Goal: Task Accomplishment & Management: Use online tool/utility

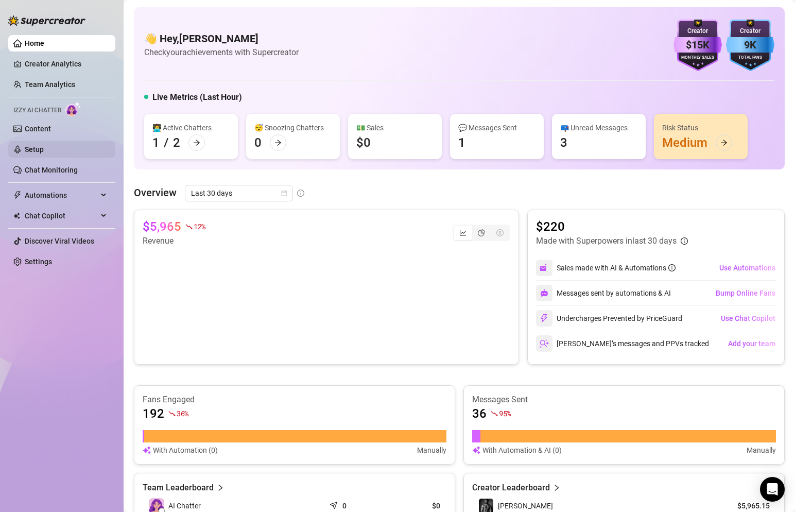
click at [32, 145] on link "Setup" at bounding box center [34, 149] width 19 height 8
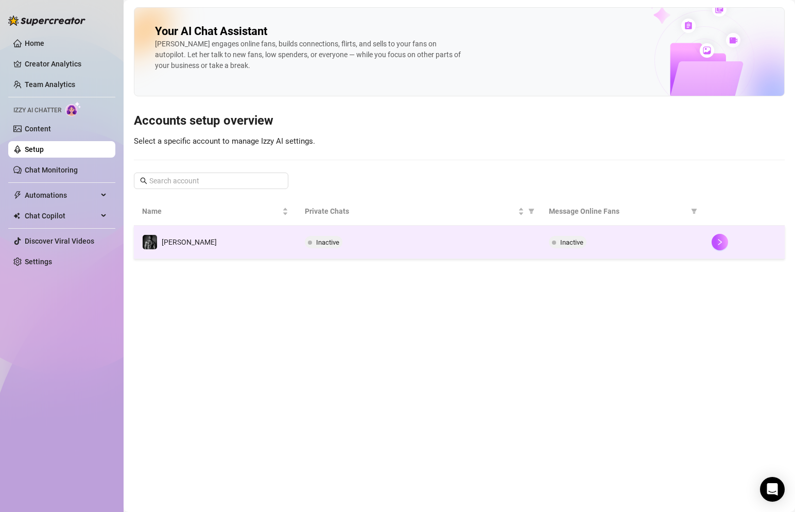
click at [183, 240] on td "[PERSON_NAME]" at bounding box center [215, 241] width 163 height 33
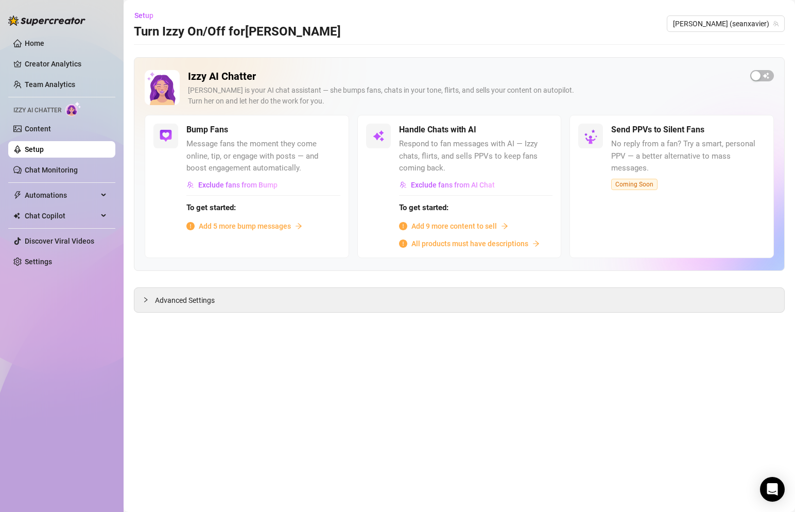
click at [476, 221] on span "Add 9 more content to sell" at bounding box center [453, 225] width 85 height 11
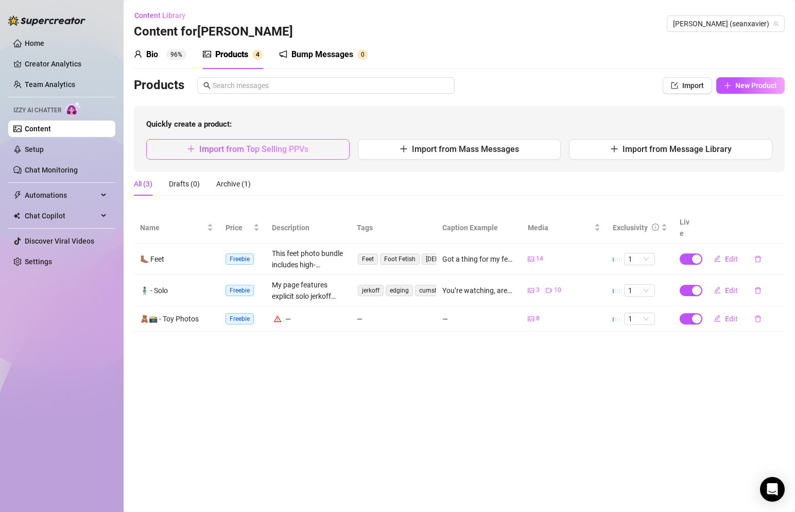
click at [284, 143] on button "Import from Top Selling PPVs" at bounding box center [247, 149] width 203 height 21
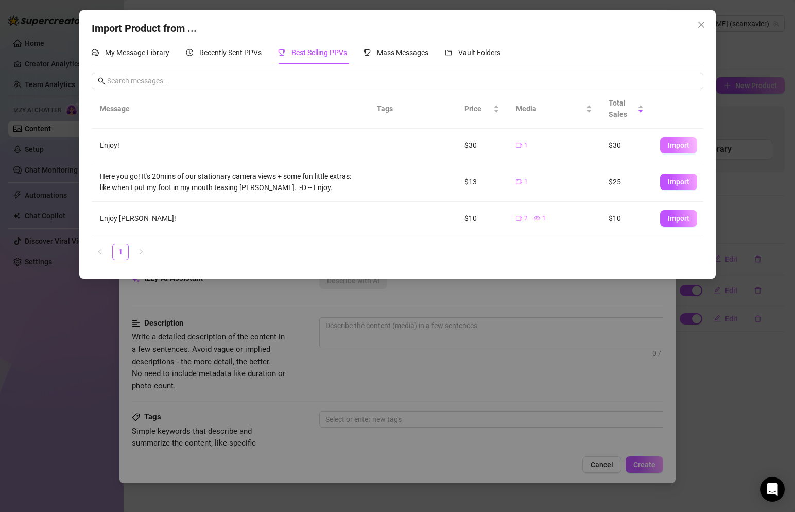
click at [678, 146] on span "Import" at bounding box center [679, 145] width 22 height 8
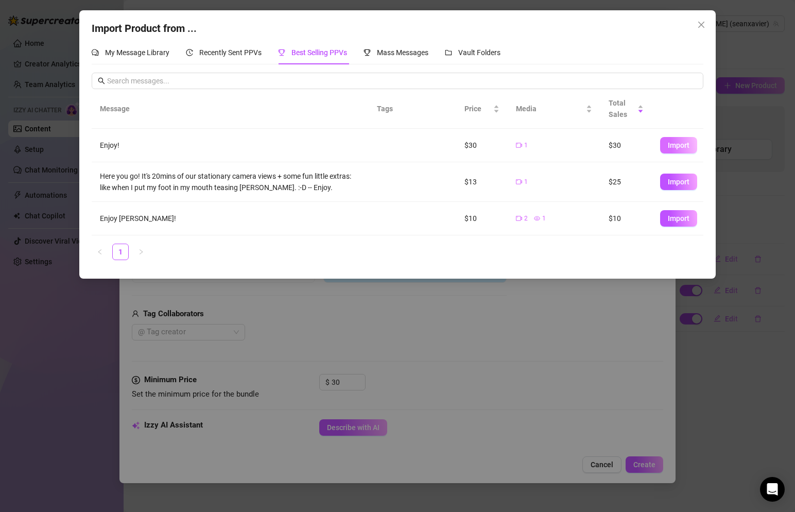
type textarea "Enjoy!"
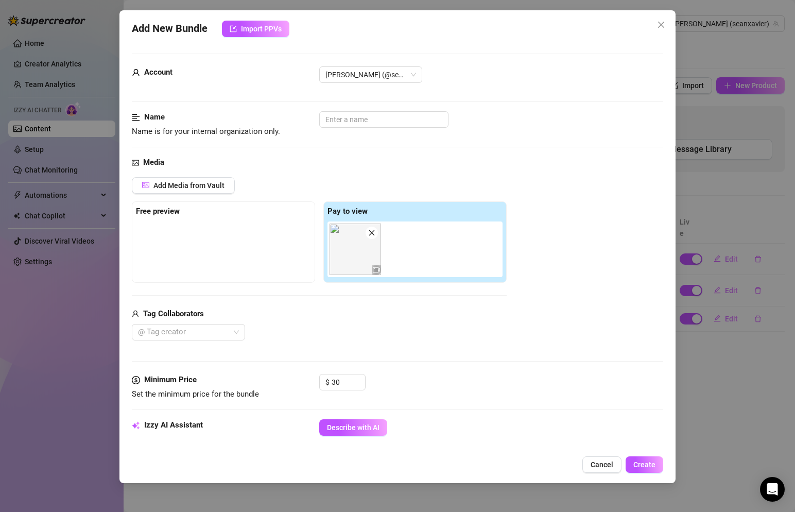
click at [194, 234] on div at bounding box center [223, 246] width 175 height 51
click at [205, 187] on span "Add Media from Vault" at bounding box center [188, 185] width 71 height 8
